Goal: Task Accomplishment & Management: Complete application form

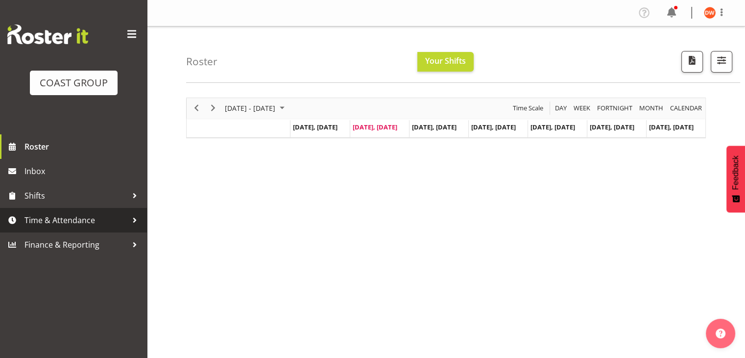
click at [75, 216] on span "Time & Attendance" at bounding box center [75, 220] width 103 height 15
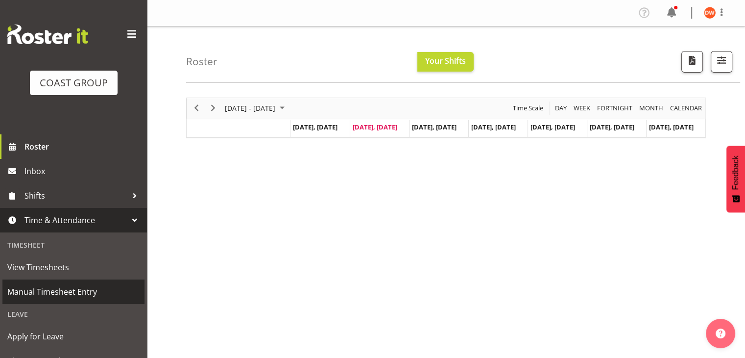
click at [76, 289] on span "Manual Timesheet Entry" at bounding box center [73, 291] width 132 height 15
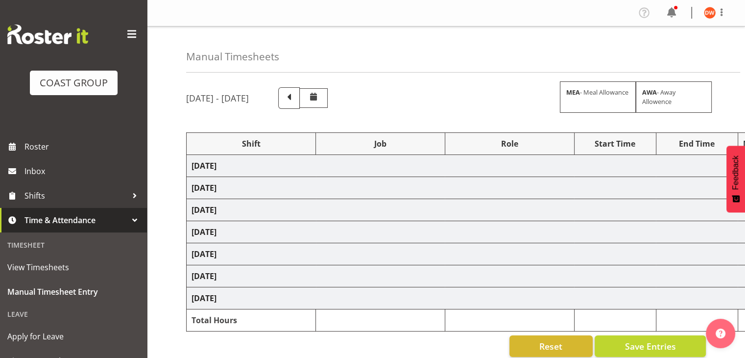
select select "80010"
select select "9602"
select select "80011"
select select "69"
select select "80012"
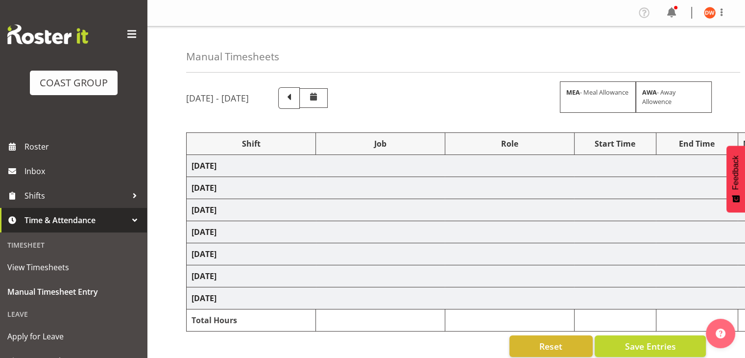
select select "9602"
select select "80014"
select select "9602"
select select "80016"
select select "9302"
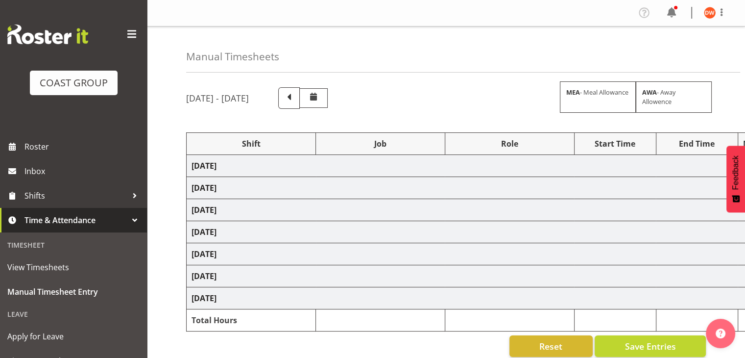
select select "80015"
select select "69"
select select "80017"
select select "9195"
select select "80021"
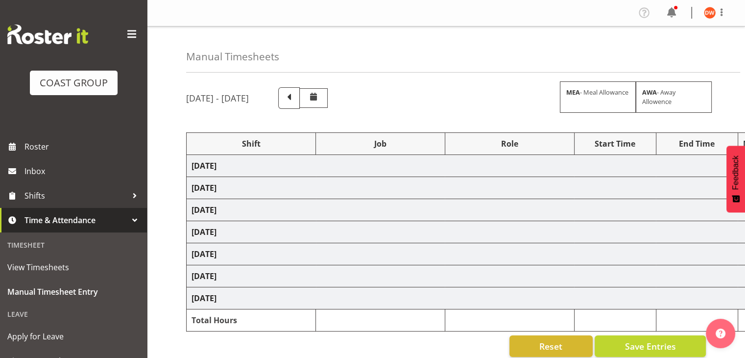
select select "9602"
select select "80018"
select select "69"
select select "80025"
select select "9195"
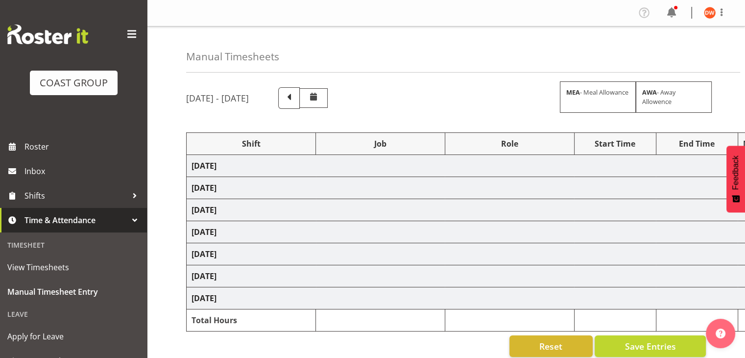
select select "80026"
select select "9302"
select select "80027"
select select "69"
select select "72605"
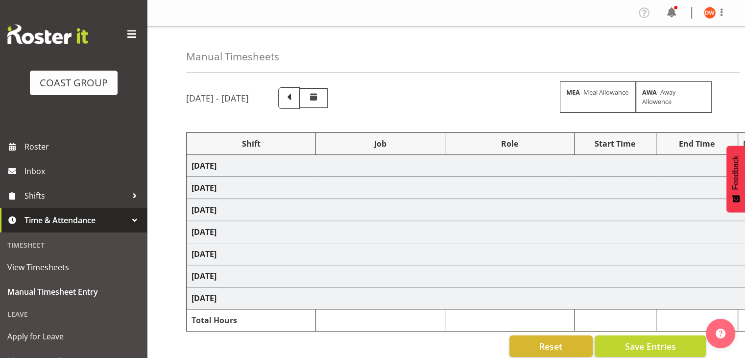
select select "8688"
select select "72602"
select select "8688"
select select "80029"
select select "9561"
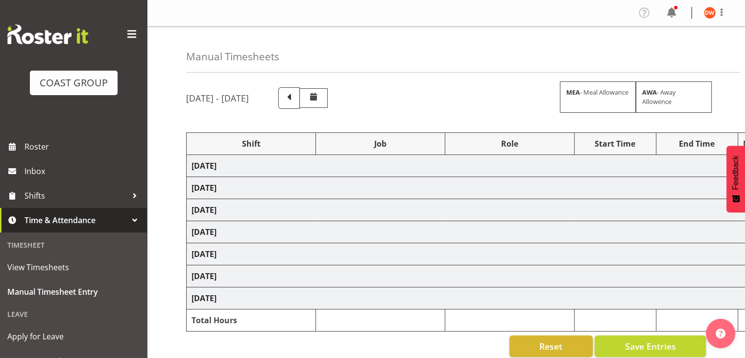
select select "80030"
select select "69"
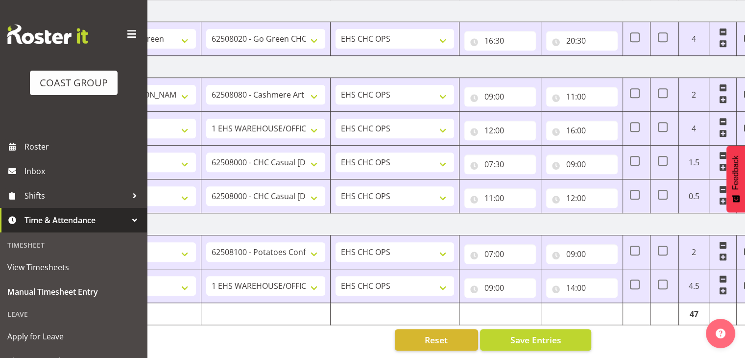
scroll to position [0, 127]
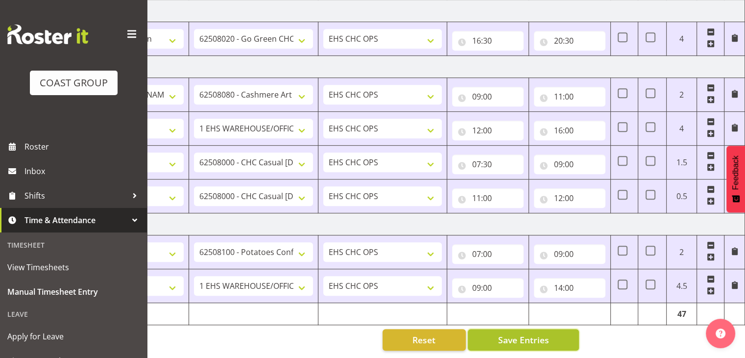
click at [504, 333] on span "Save Entries" at bounding box center [523, 339] width 51 height 13
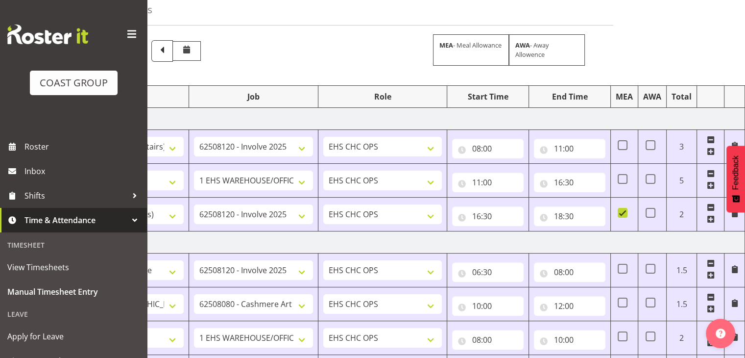
scroll to position [0, 0]
